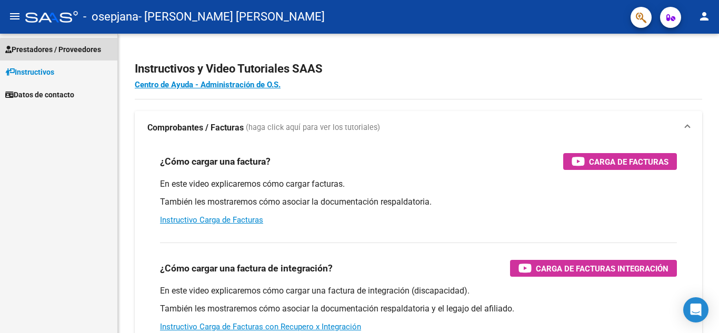
click at [80, 52] on span "Prestadores / Proveedores" at bounding box center [53, 50] width 96 height 12
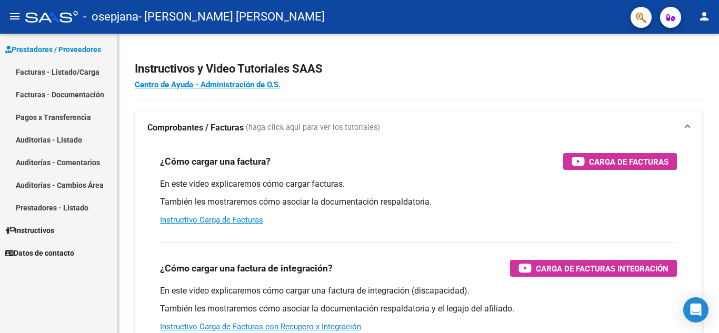
click at [64, 74] on link "Facturas - Listado/Carga" at bounding box center [58, 72] width 117 height 23
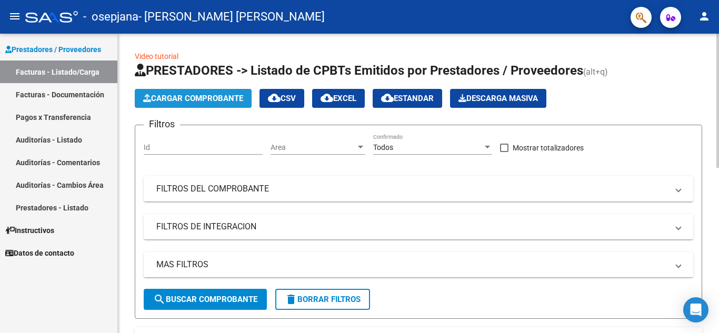
click at [222, 94] on span "Cargar Comprobante" at bounding box center [193, 98] width 100 height 9
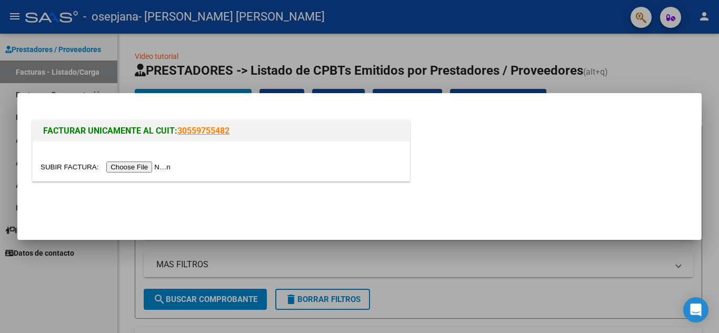
click at [137, 163] on input "file" at bounding box center [107, 167] width 133 height 11
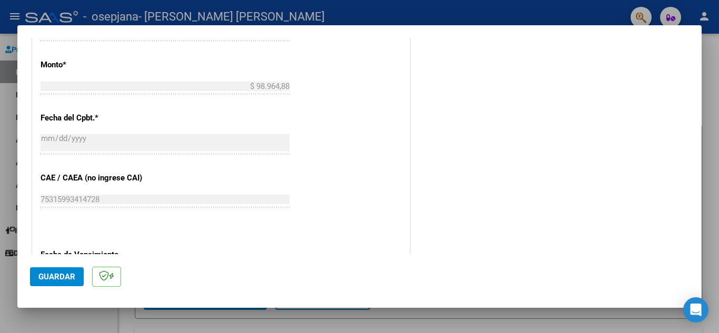
scroll to position [690, 0]
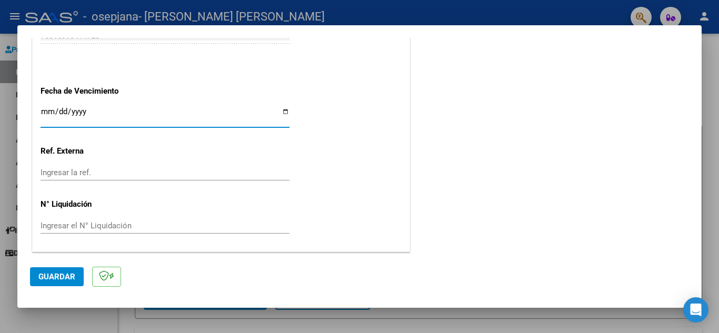
click at [281, 115] on input "Ingresar la fecha" at bounding box center [165, 115] width 249 height 17
type input "[DATE]"
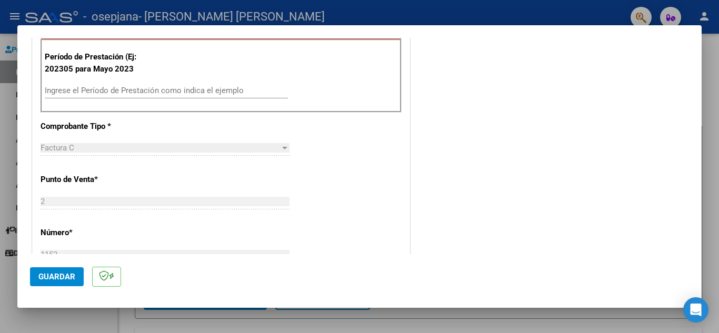
scroll to position [269, 0]
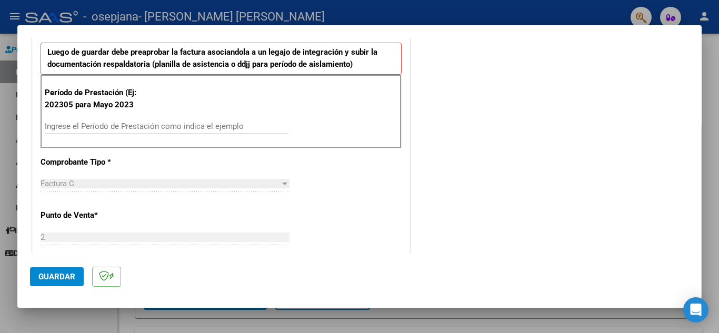
click at [186, 123] on input "Ingrese el Período de Prestación como indica el ejemplo" at bounding box center [166, 126] width 243 height 9
type input "202507"
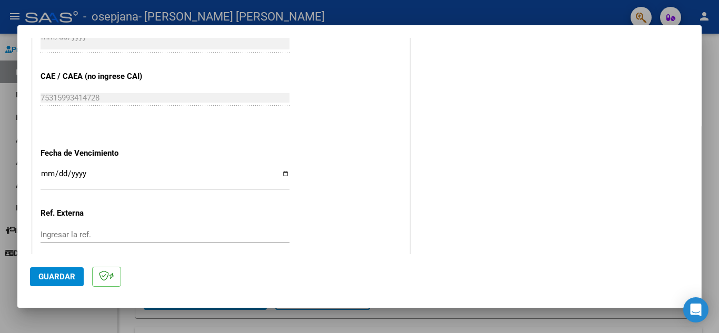
scroll to position [690, 0]
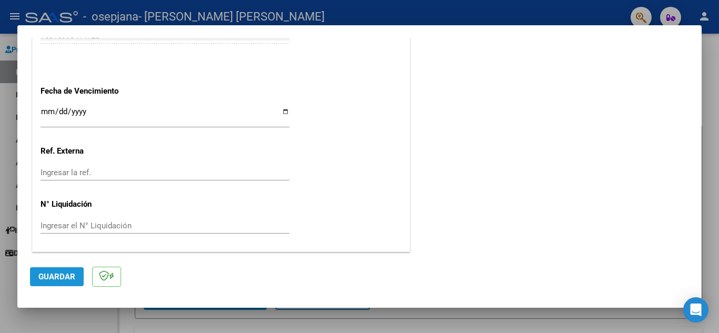
click at [73, 275] on span "Guardar" at bounding box center [56, 276] width 37 height 9
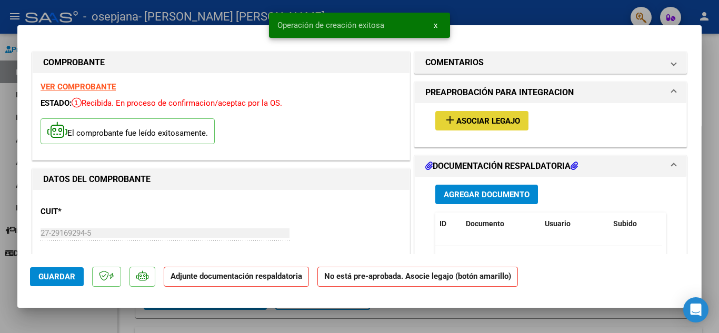
click at [505, 122] on span "Asociar Legajo" at bounding box center [489, 120] width 64 height 9
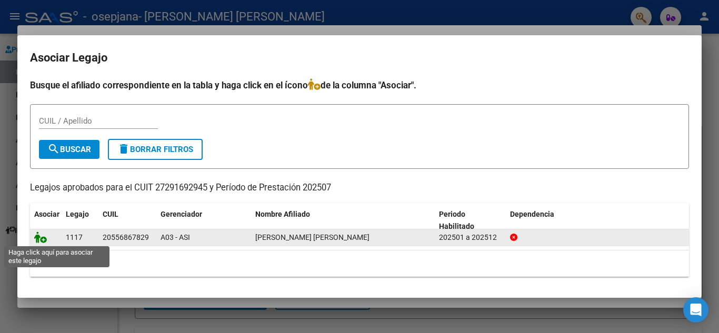
click at [39, 241] on icon at bounding box center [40, 238] width 13 height 12
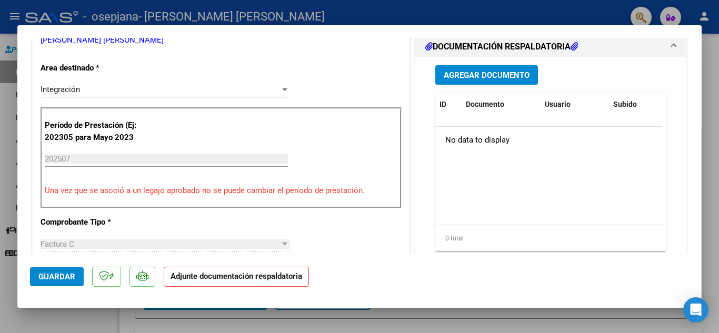
scroll to position [211, 0]
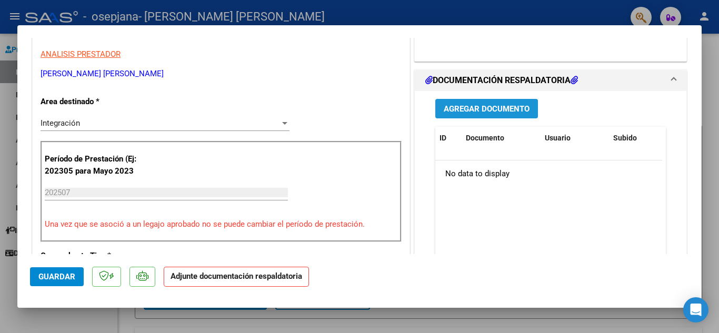
click at [467, 104] on span "Agregar Documento" at bounding box center [487, 108] width 86 height 9
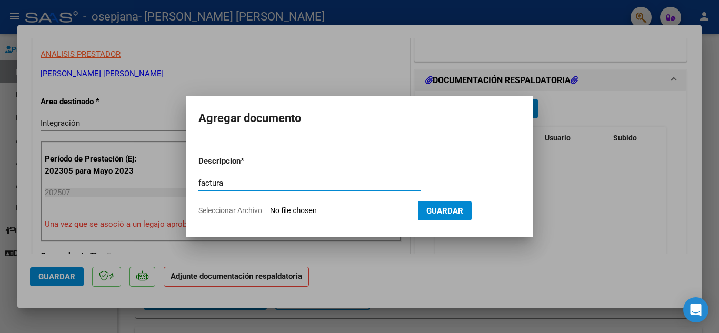
type input "factura"
click at [319, 210] on input "Seleccionar Archivo" at bounding box center [340, 211] width 140 height 10
type input "C:\fakepath\27291692945_011_00002_00001152 [PERSON_NAME].pdf"
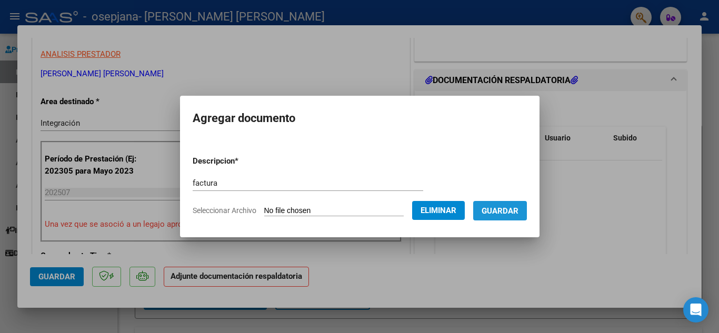
click at [503, 206] on span "Guardar" at bounding box center [500, 210] width 37 height 9
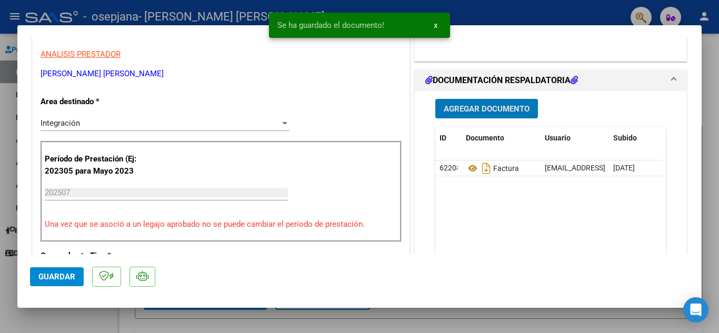
click at [462, 108] on span "Agregar Documento" at bounding box center [487, 108] width 86 height 9
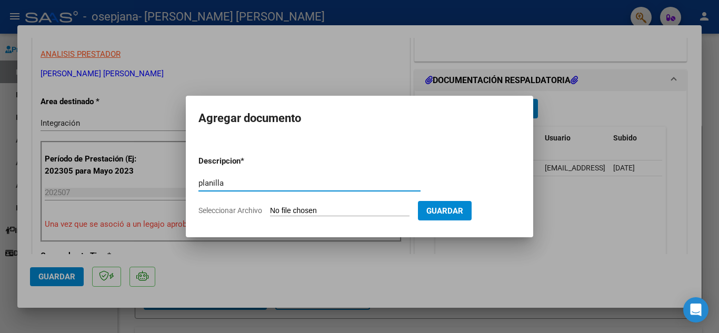
type input "planilla"
click at [351, 209] on input "Seleccionar Archivo" at bounding box center [340, 211] width 140 height 10
type input "C:\fakepath\PLANILLA HERRERA.pdf"
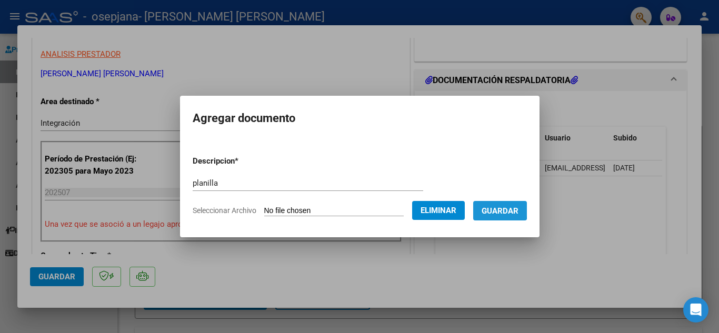
click at [499, 209] on span "Guardar" at bounding box center [500, 210] width 37 height 9
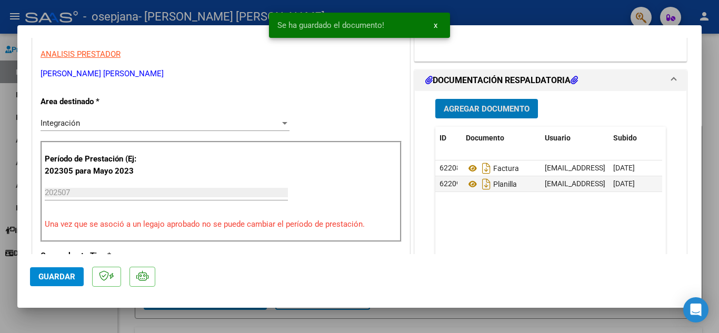
click at [467, 107] on span "Agregar Documento" at bounding box center [487, 108] width 86 height 9
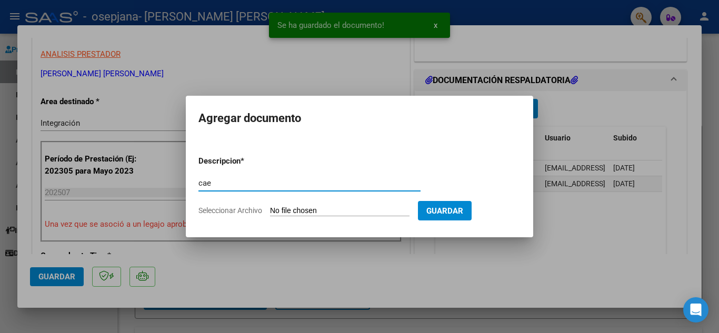
type input "cae"
click at [345, 205] on form "Descripcion * cae Escriba aquí una descripcion Seleccionar Archivo Guardar" at bounding box center [360, 185] width 322 height 77
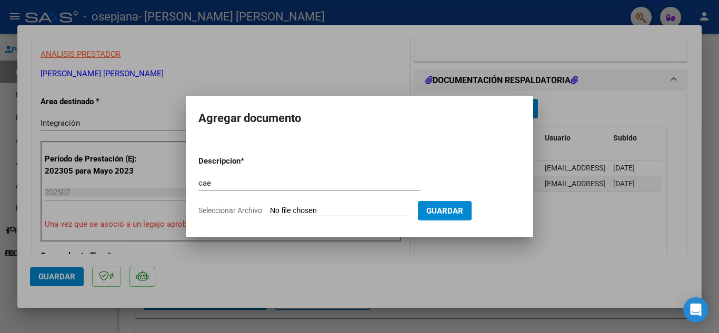
click at [343, 211] on input "Seleccionar Archivo" at bounding box center [340, 211] width 140 height 10
type input "C:\fakepath\[PERSON_NAME] .pdf"
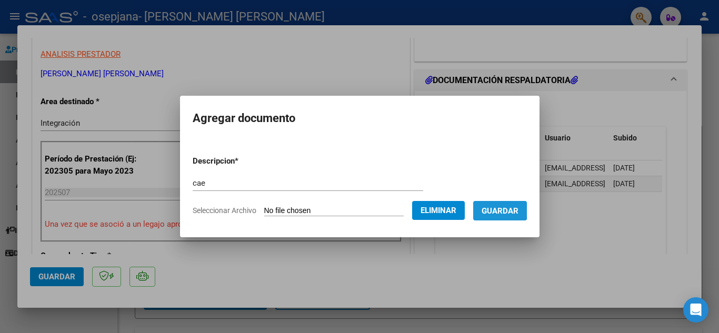
click at [498, 209] on span "Guardar" at bounding box center [500, 210] width 37 height 9
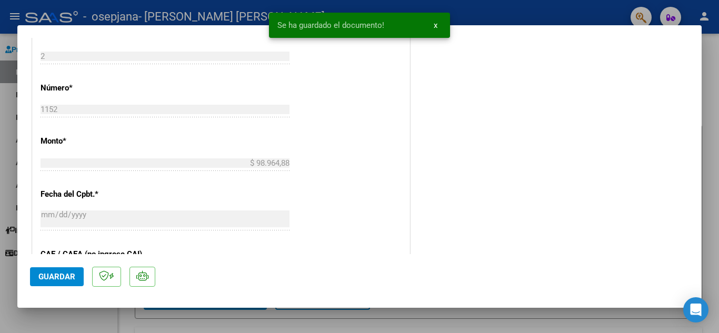
scroll to position [579, 0]
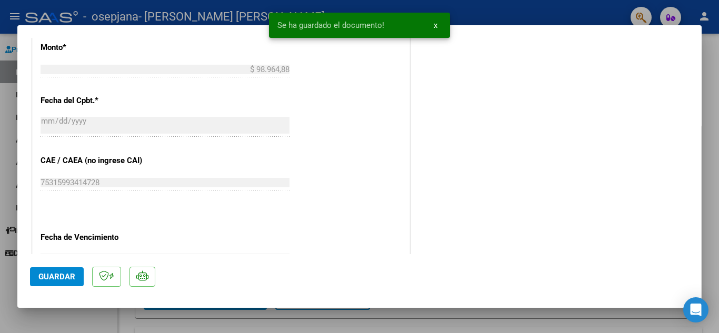
click at [63, 277] on span "Guardar" at bounding box center [56, 276] width 37 height 9
click at [440, 24] on button "x" at bounding box center [435, 25] width 21 height 19
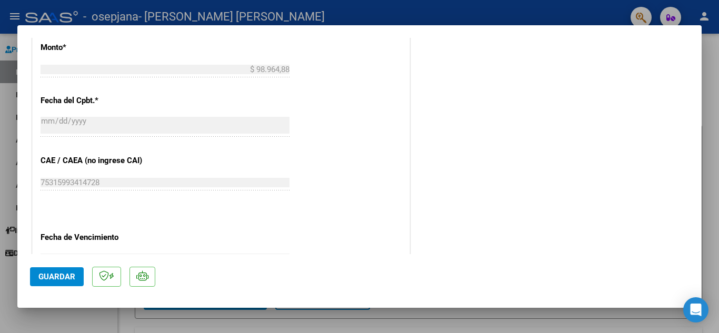
click at [452, 12] on div at bounding box center [359, 166] width 719 height 333
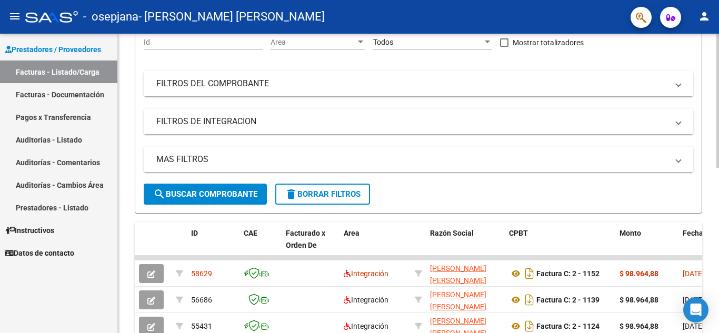
scroll to position [158, 0]
